Goal: Task Accomplishment & Management: Use online tool/utility

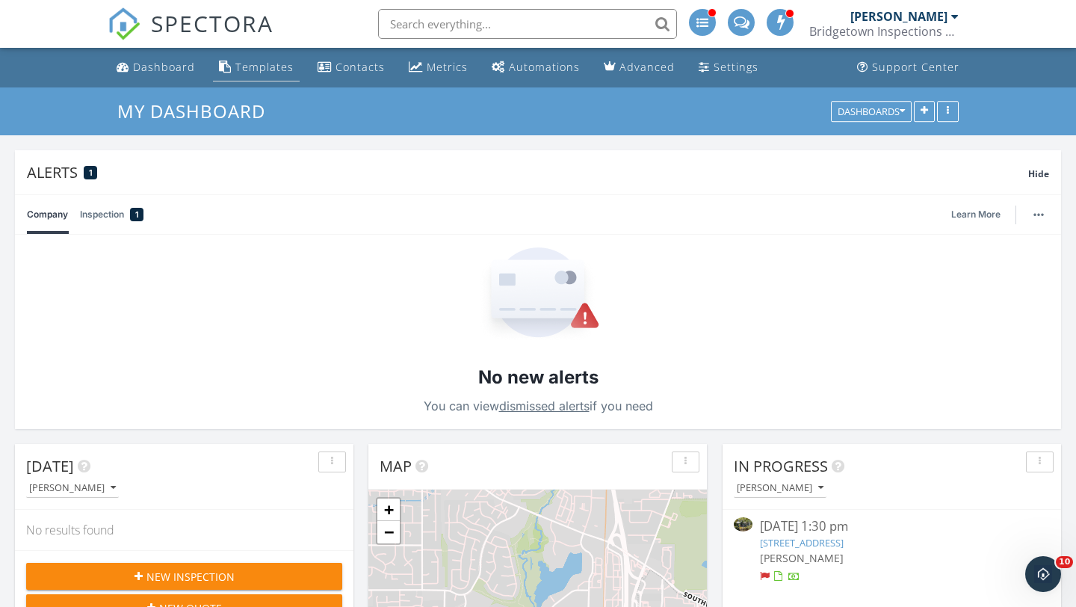
click at [246, 68] on div "Templates" at bounding box center [264, 67] width 58 height 14
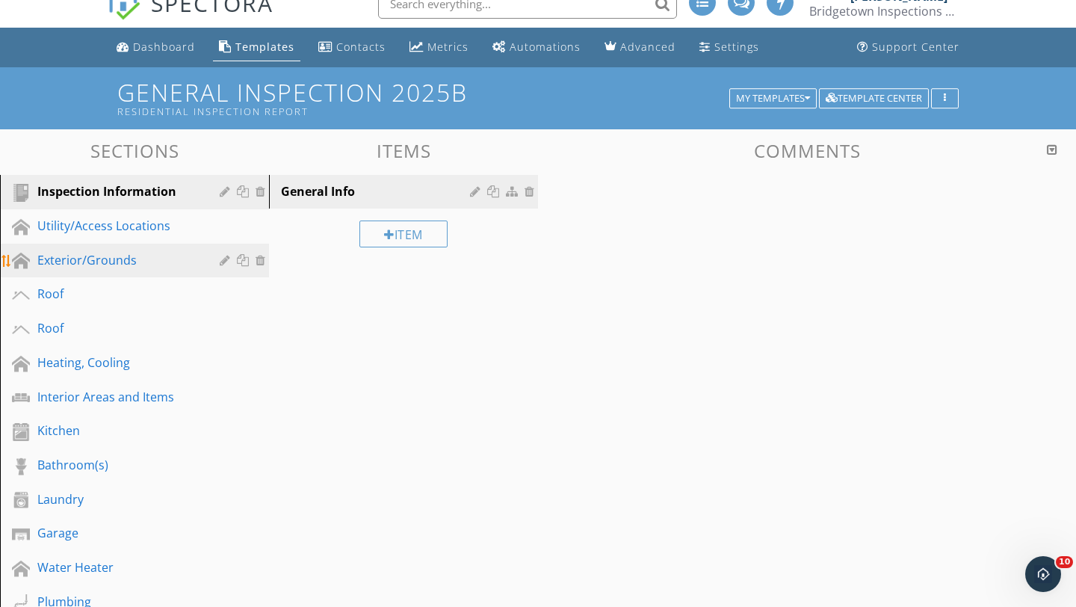
scroll to position [36, 0]
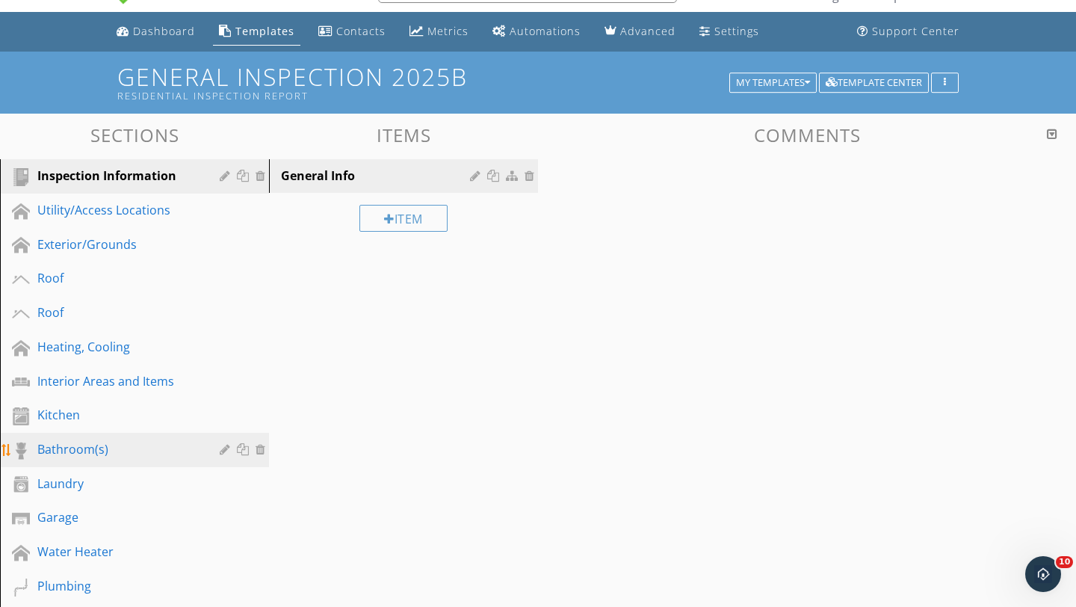
click at [95, 454] on div "Bathroom(s)" at bounding box center [117, 449] width 161 height 18
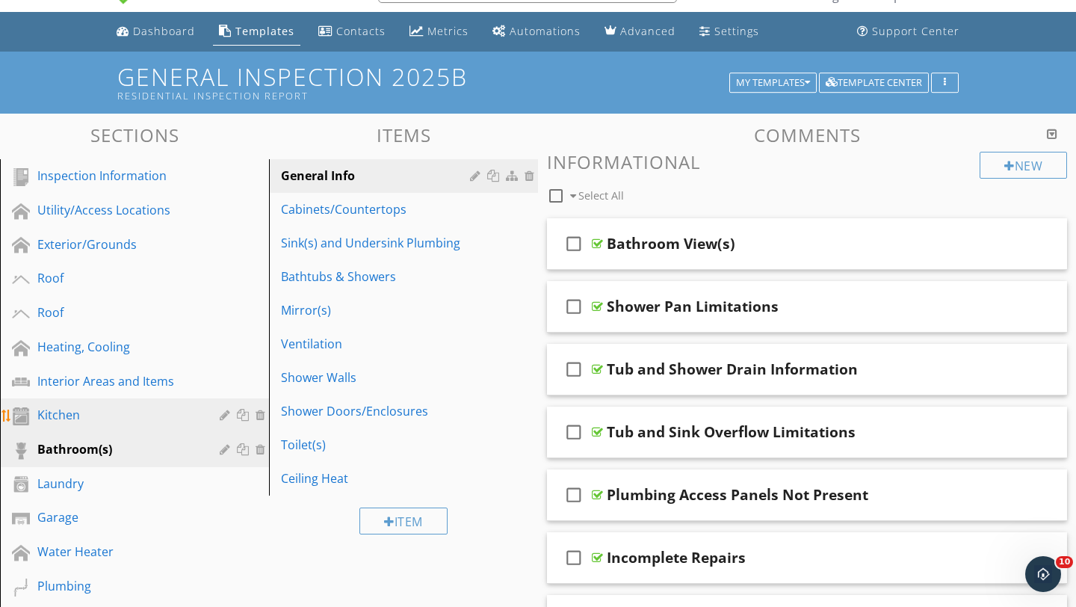
click at [61, 412] on div "Kitchen" at bounding box center [117, 415] width 161 height 18
